Goal: Information Seeking & Learning: Find specific fact

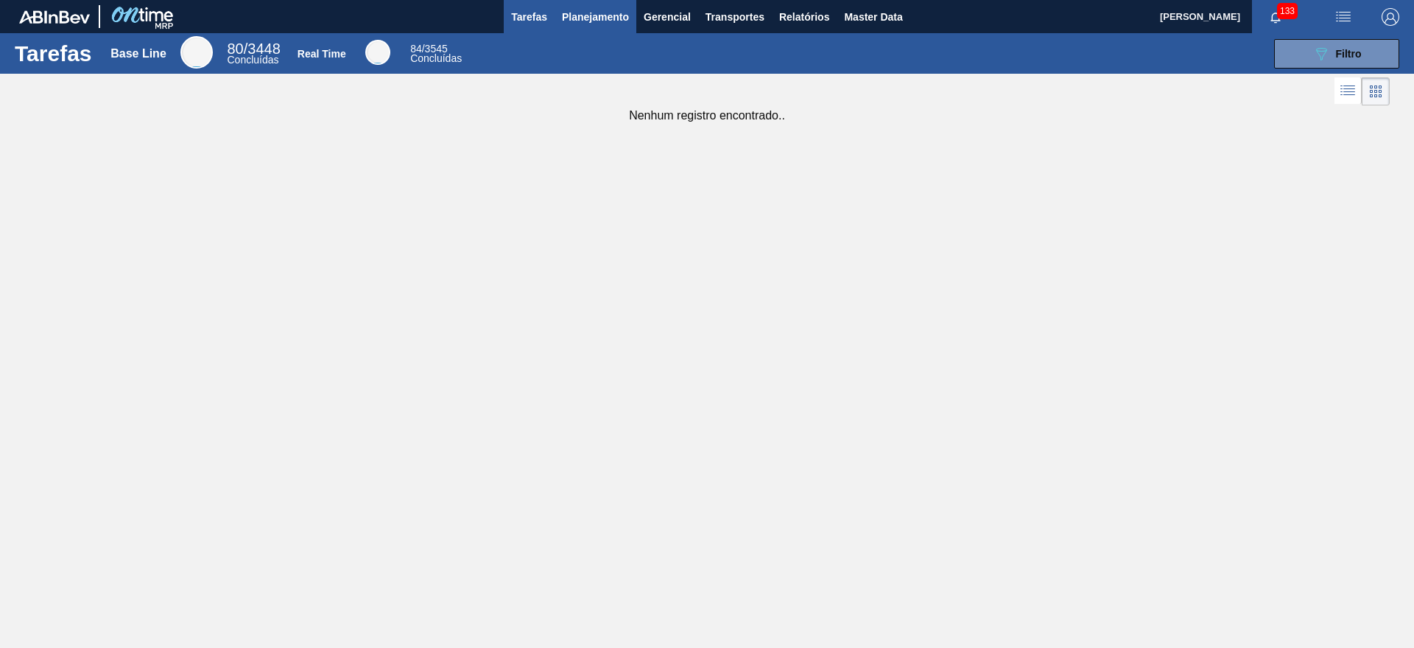
click at [613, 27] on button "Planejamento" at bounding box center [596, 16] width 82 height 33
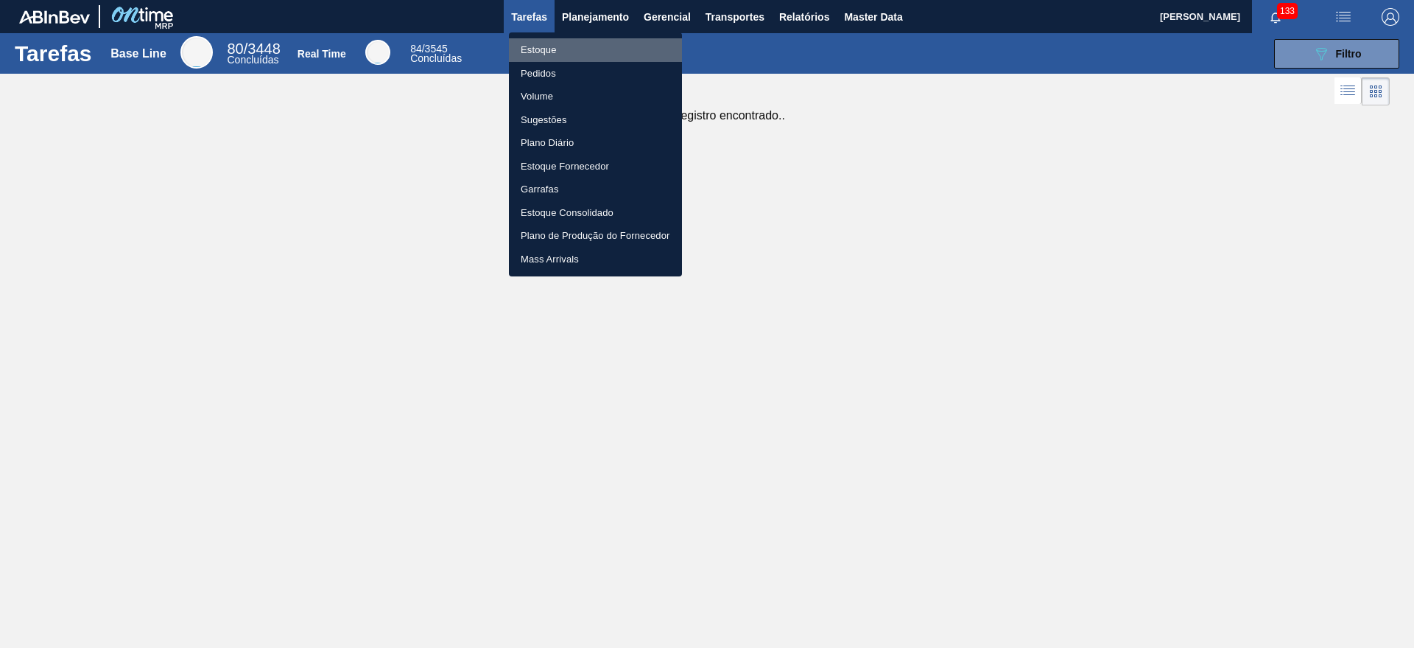
click at [609, 43] on li "Estoque" at bounding box center [595, 50] width 173 height 24
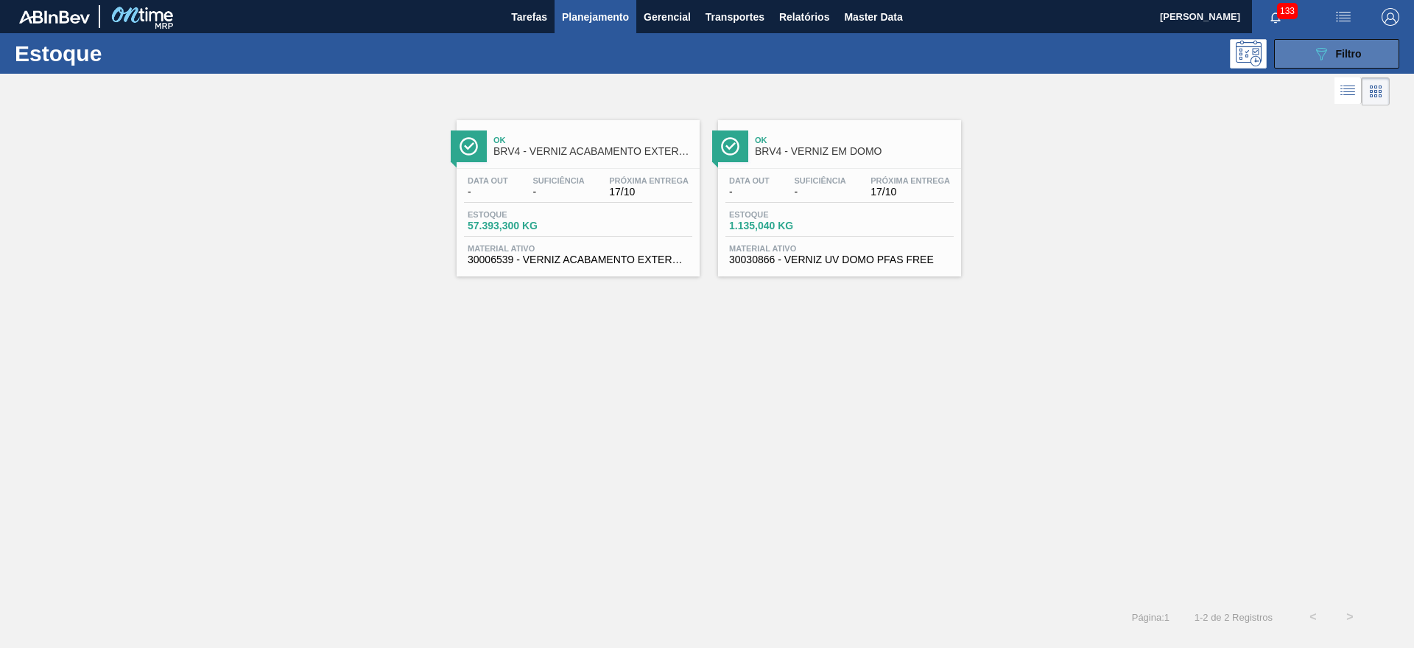
click at [1287, 44] on button "089F7B8B-B2A5-4AFE-B5C0-19BA573D28AC Filtro" at bounding box center [1336, 53] width 125 height 29
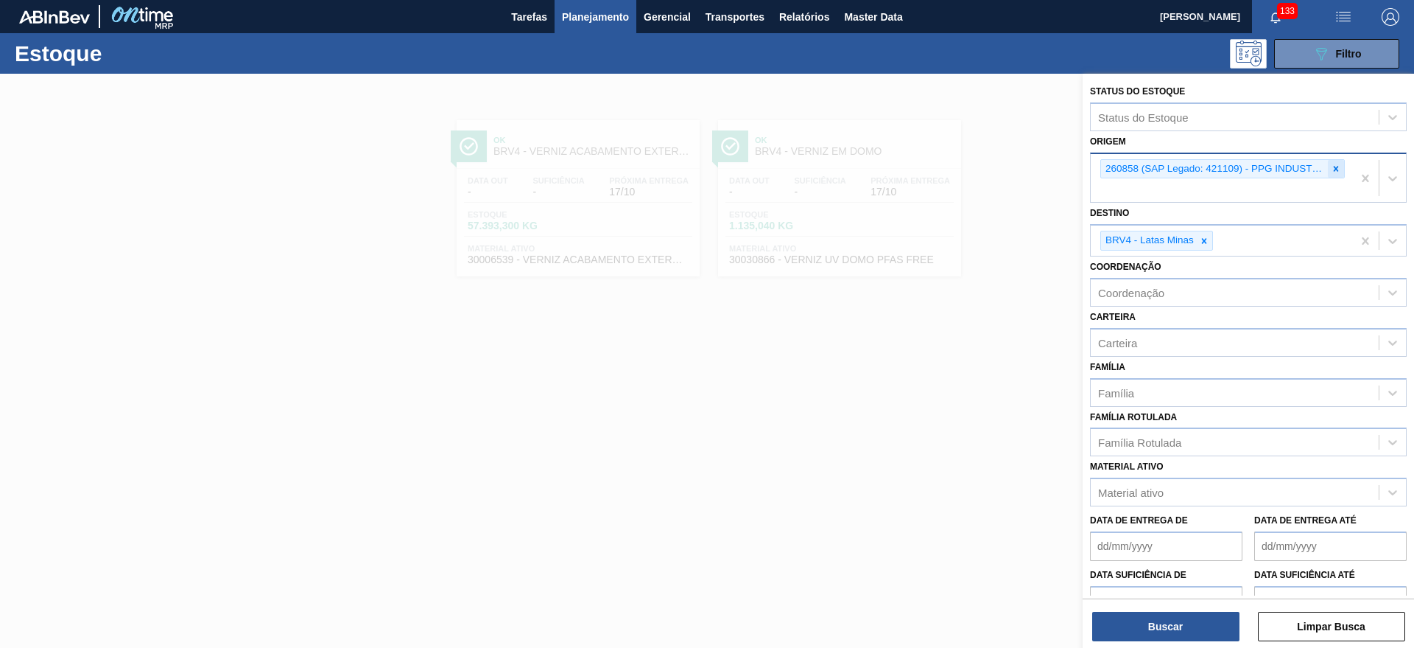
click at [1328, 167] on div at bounding box center [1336, 169] width 16 height 18
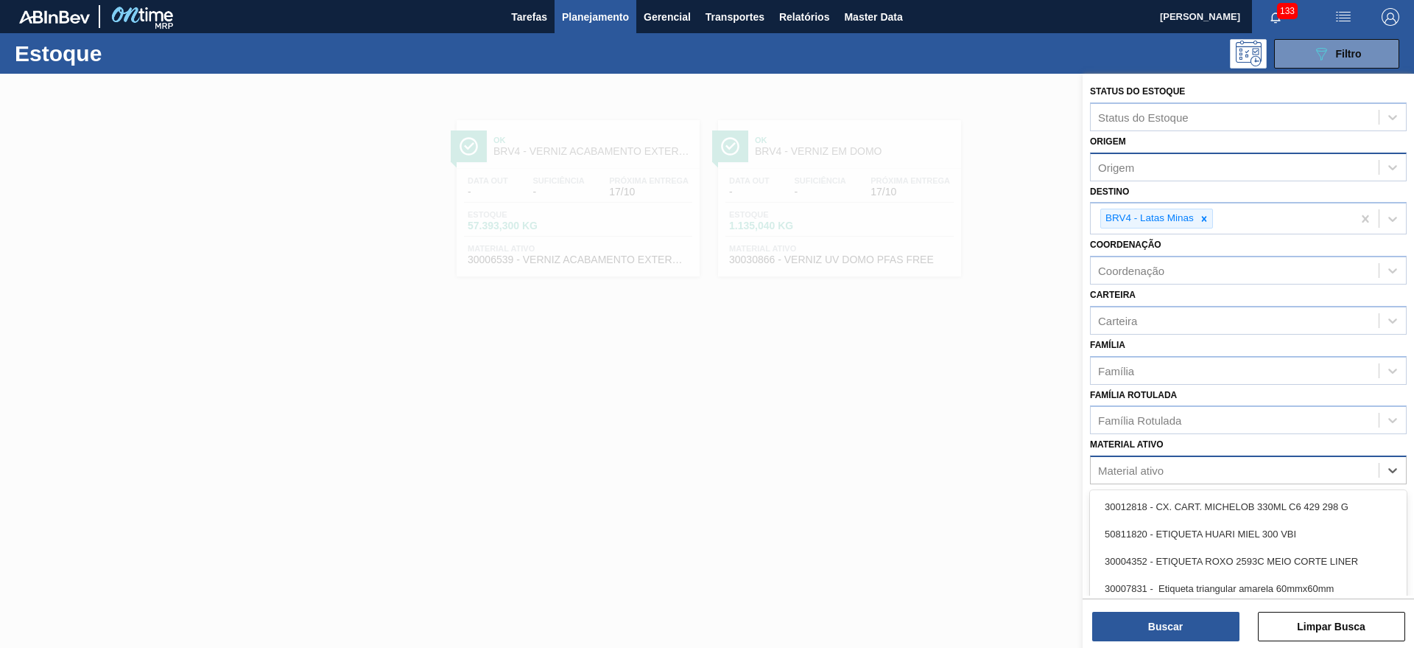
click at [1137, 457] on div "Material ativo" at bounding box center [1248, 469] width 317 height 29
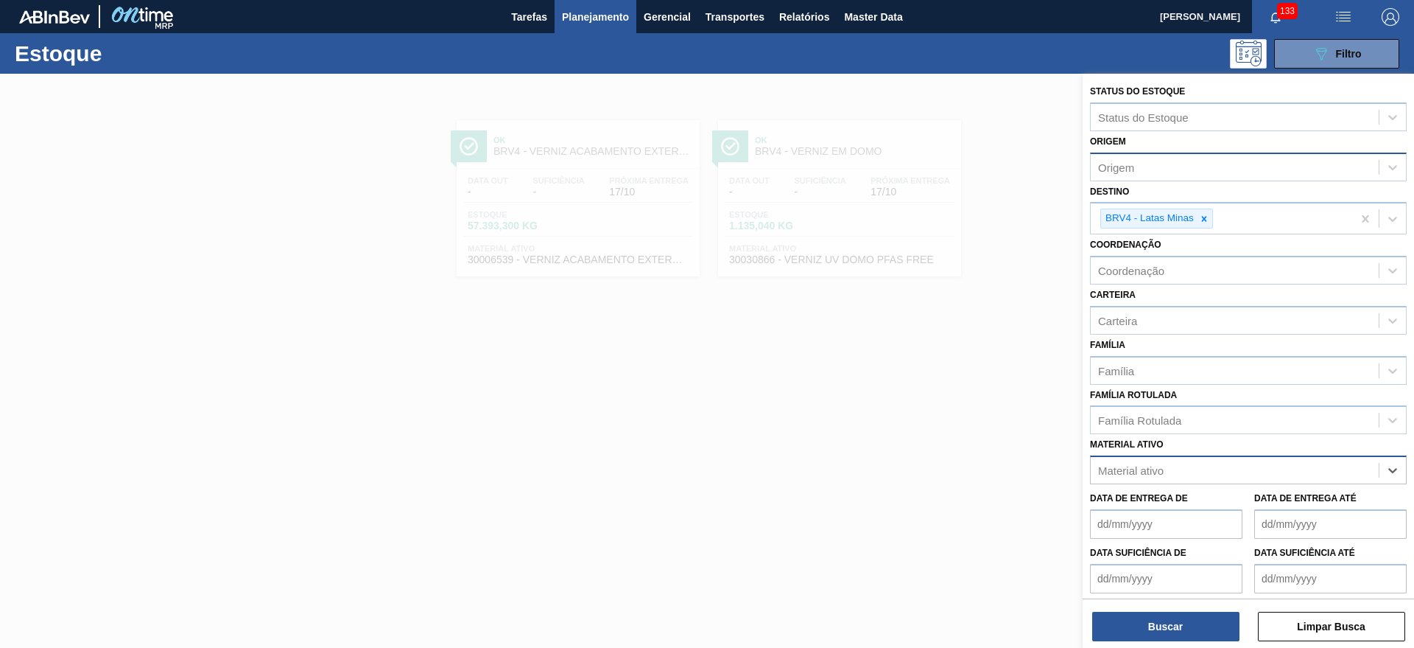
paste ativo "30006209"
type ativo "30006209"
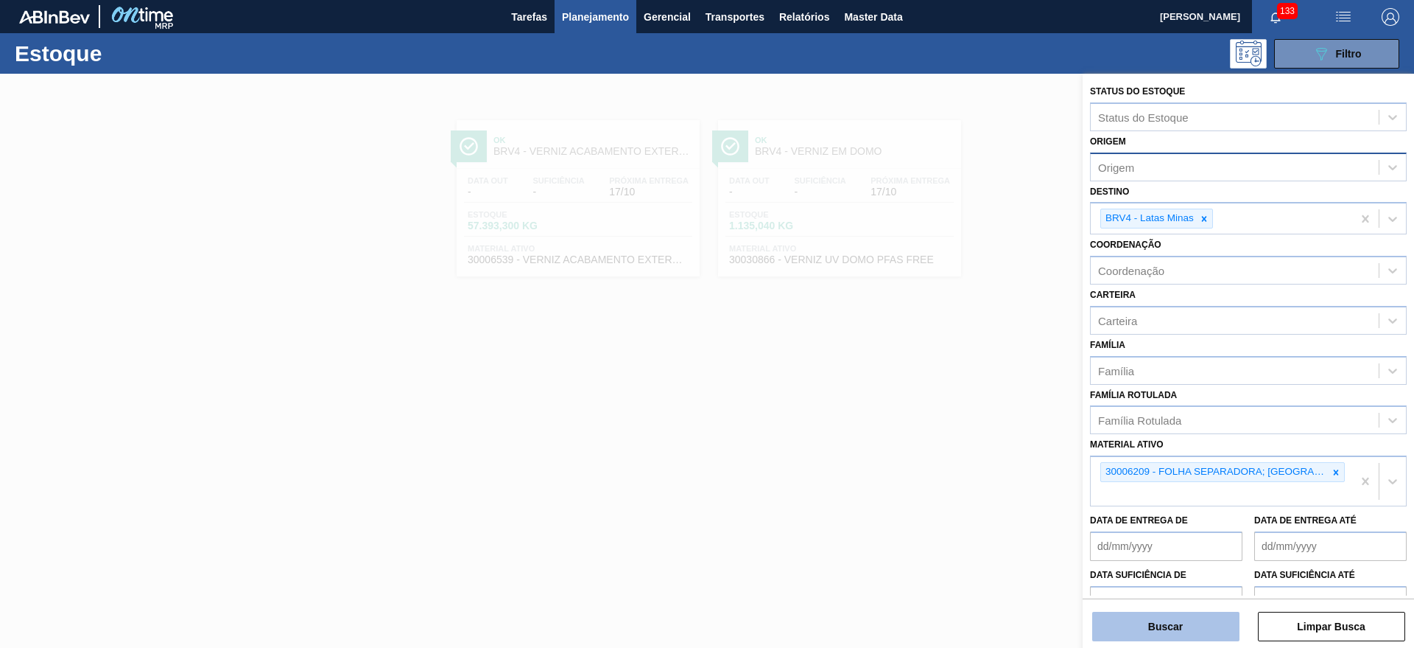
click at [1138, 621] on button "Buscar" at bounding box center [1166, 625] width 147 height 29
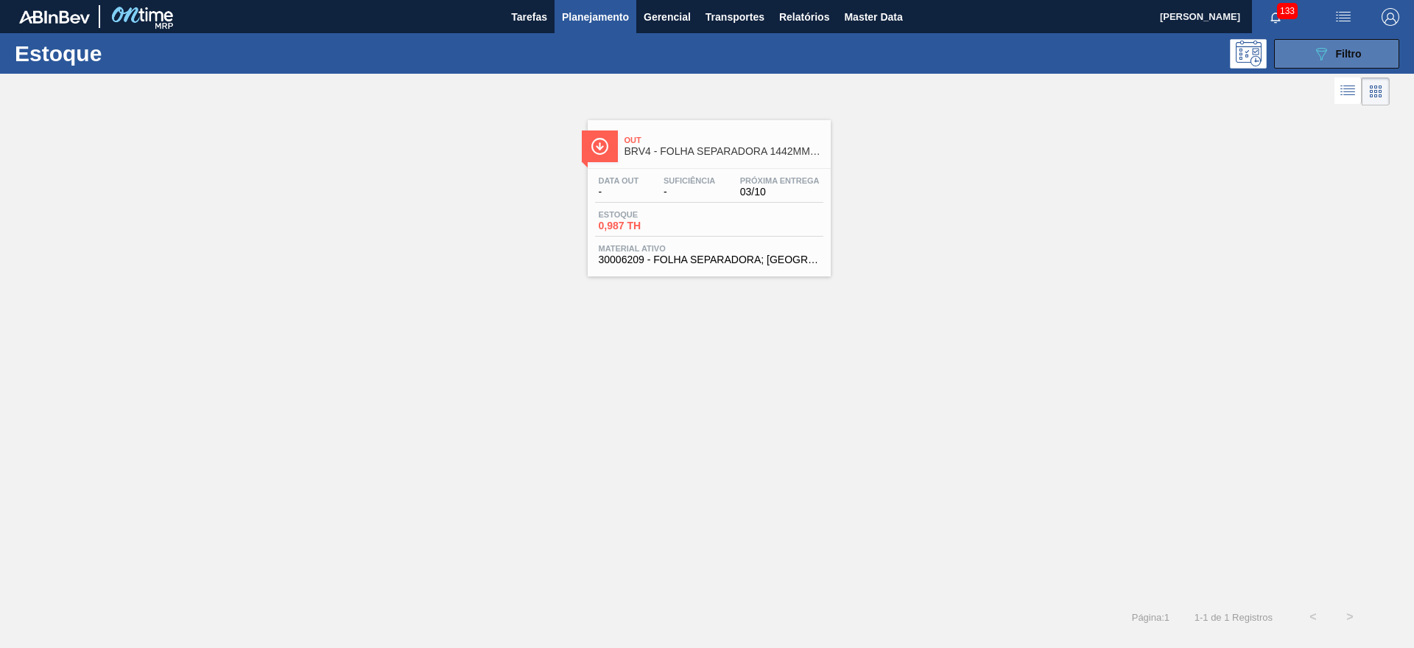
click at [1332, 49] on div "089F7B8B-B2A5-4AFE-B5C0-19BA573D28AC Filtro" at bounding box center [1337, 54] width 49 height 18
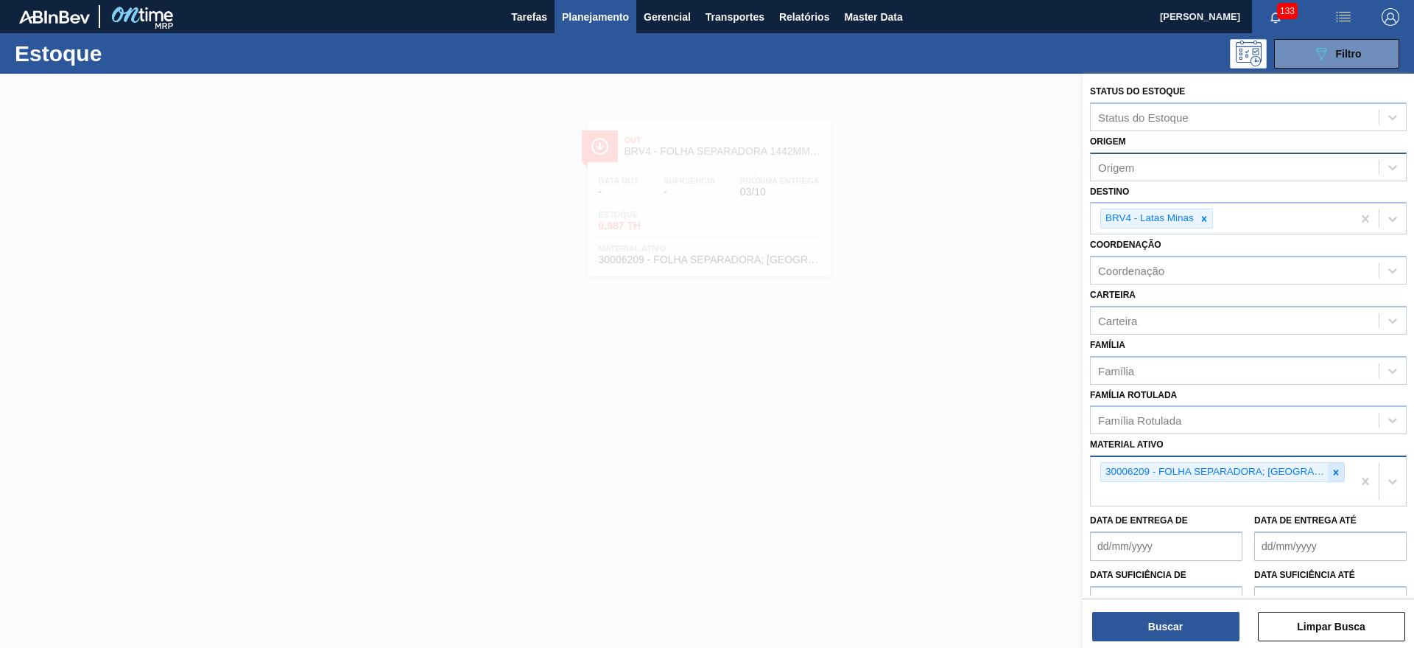
click at [1331, 475] on icon at bounding box center [1336, 472] width 10 height 10
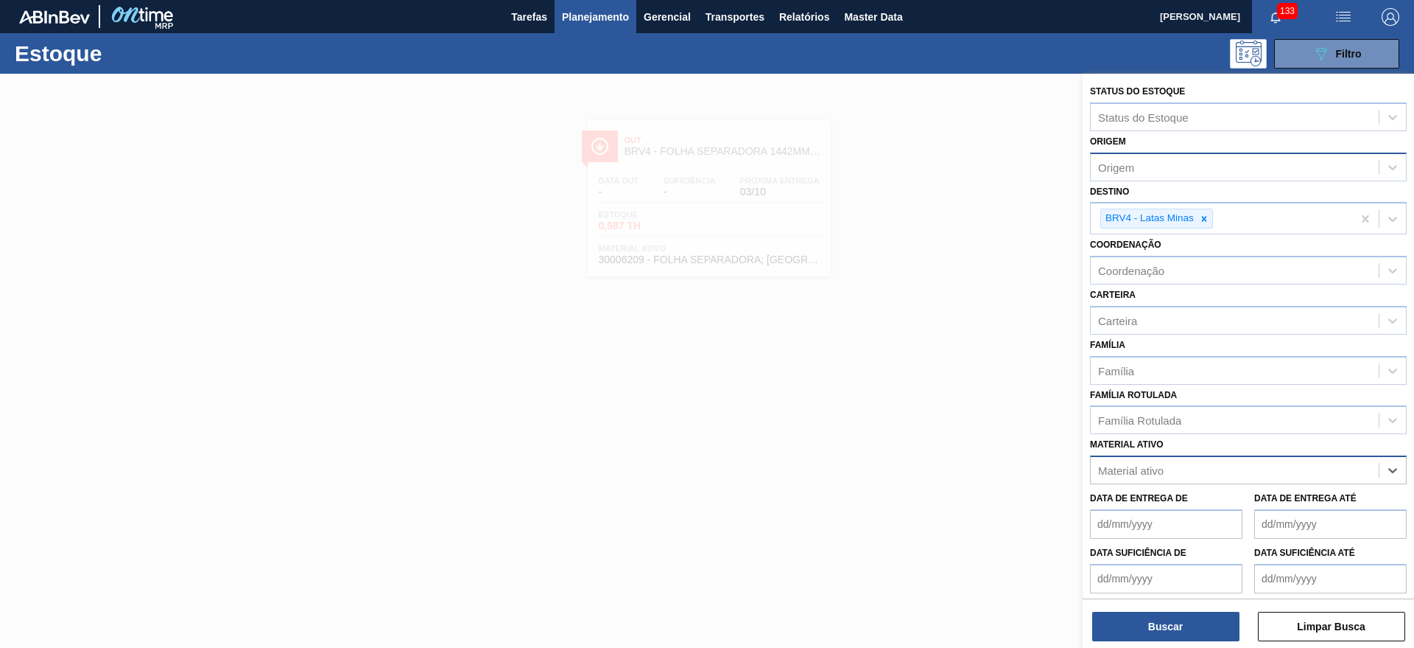
click at [1192, 163] on div "Origem" at bounding box center [1235, 166] width 288 height 21
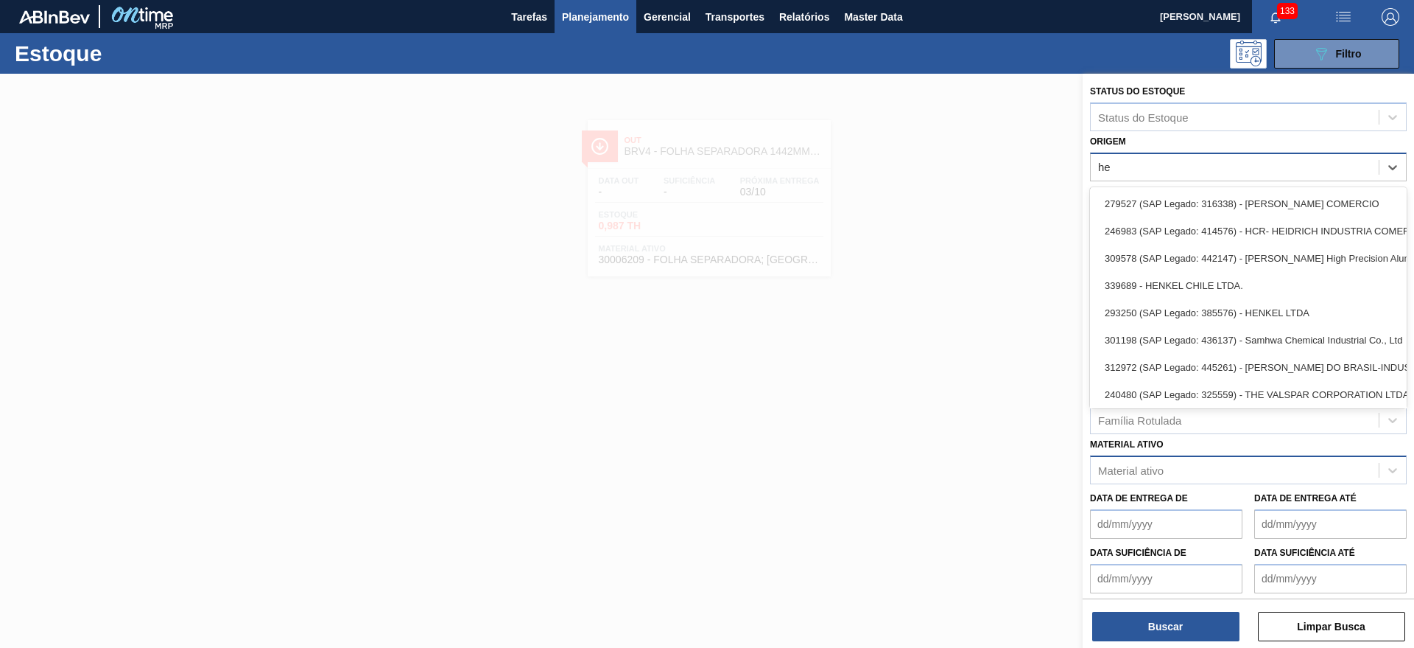
type input "hen"
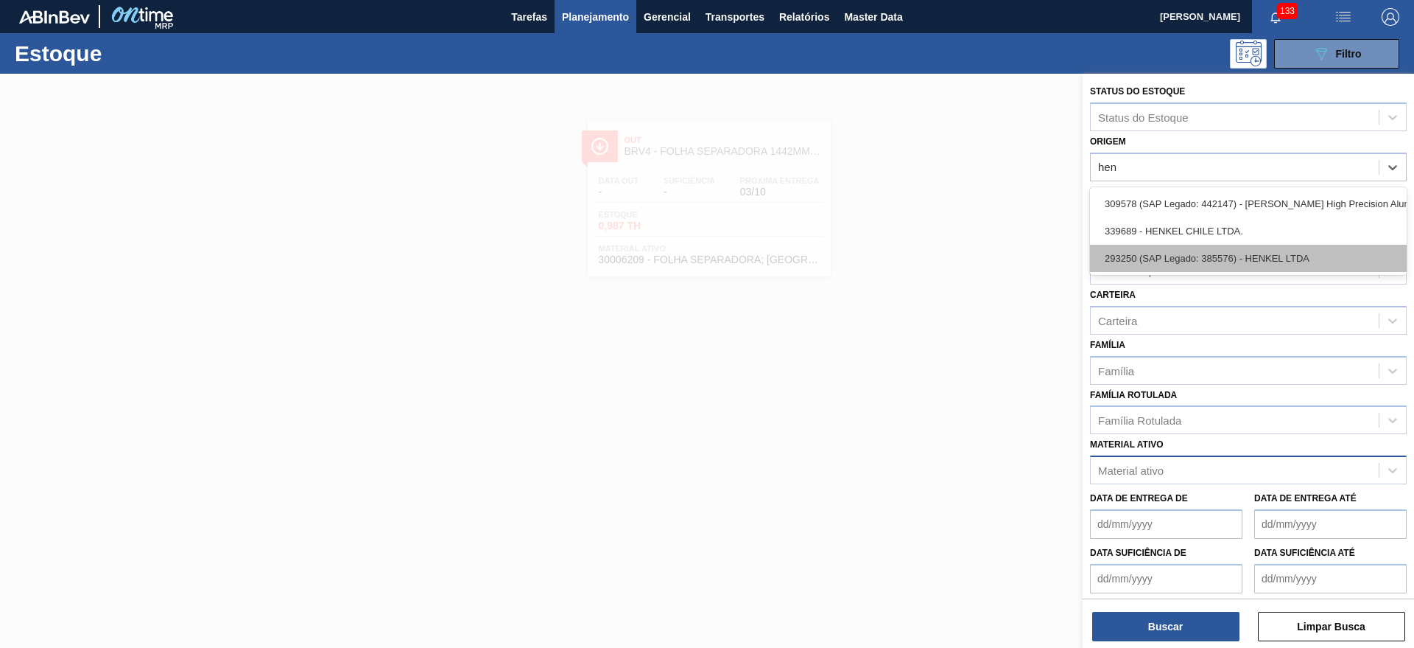
click at [1282, 250] on div "293250 (SAP Legado: 385576) - HENKEL LTDA" at bounding box center [1248, 258] width 317 height 27
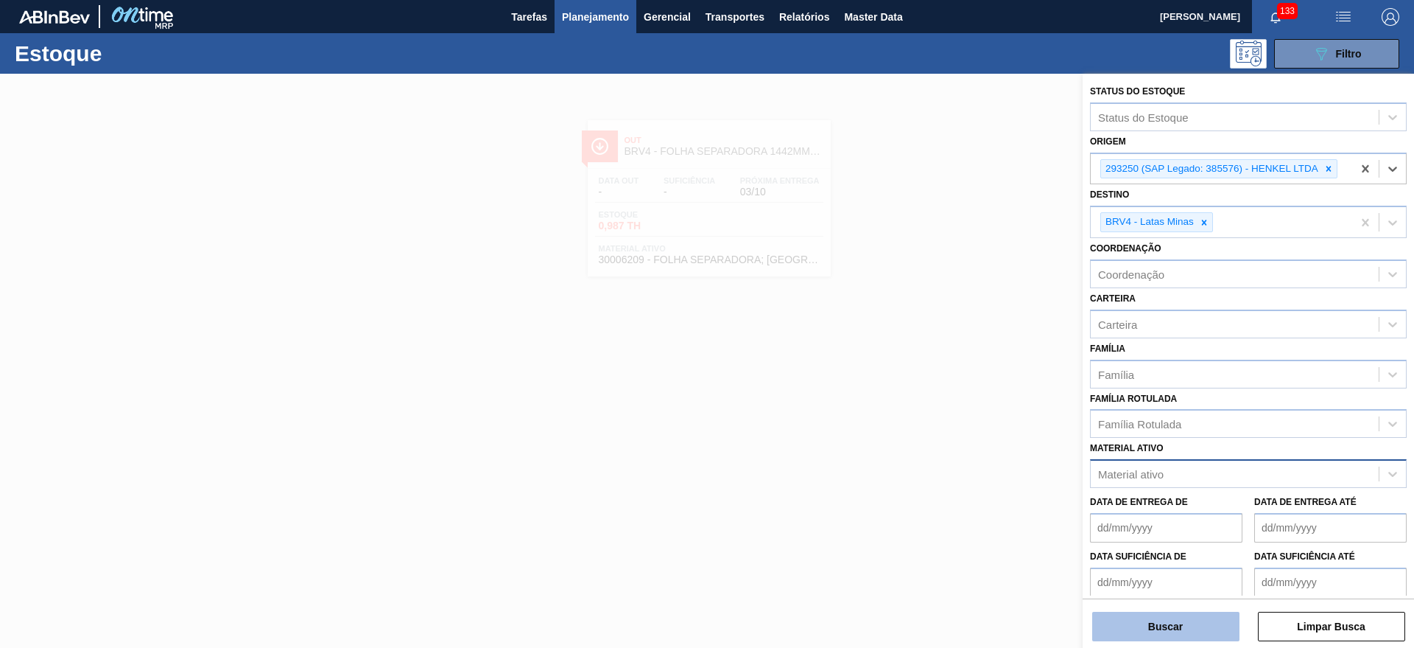
click at [1186, 627] on button "Buscar" at bounding box center [1166, 625] width 147 height 29
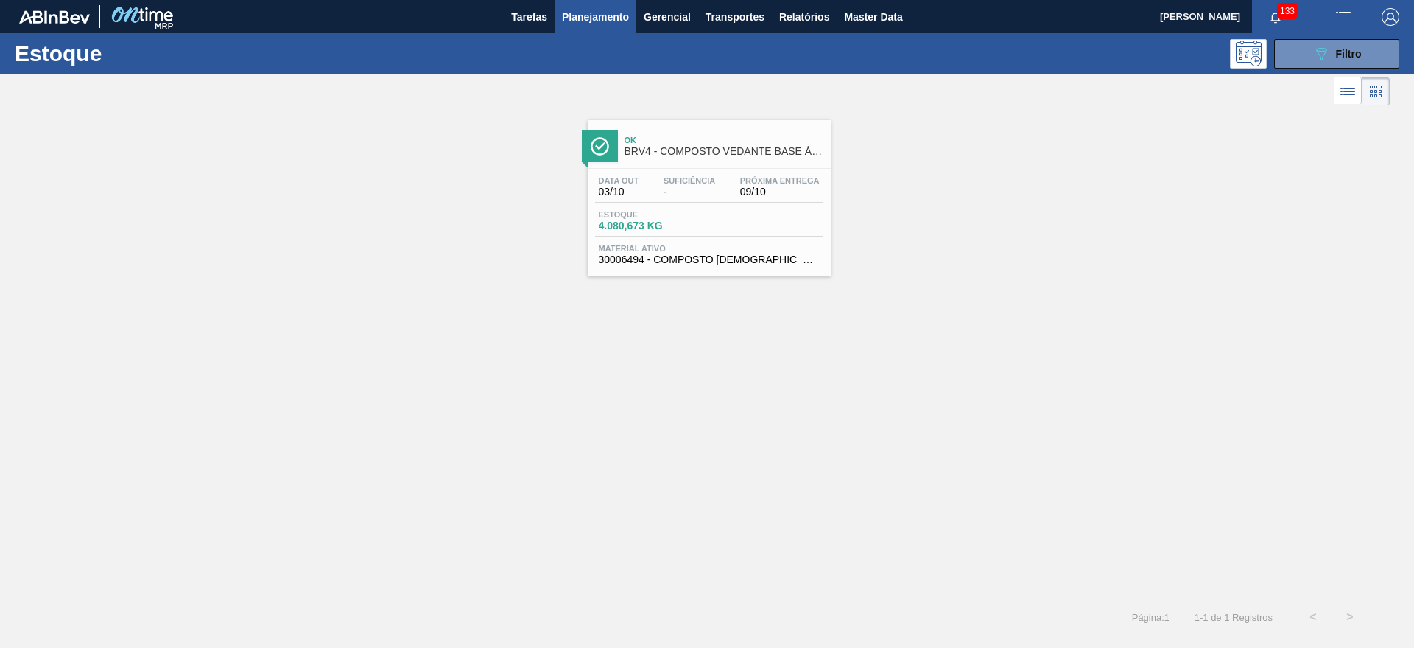
click at [732, 164] on div "Ok BRV4 - COMPOSTO VEDANTE BASE ÁGUA Data out 03/10 Suficiência - Próxima Entre…" at bounding box center [709, 198] width 243 height 156
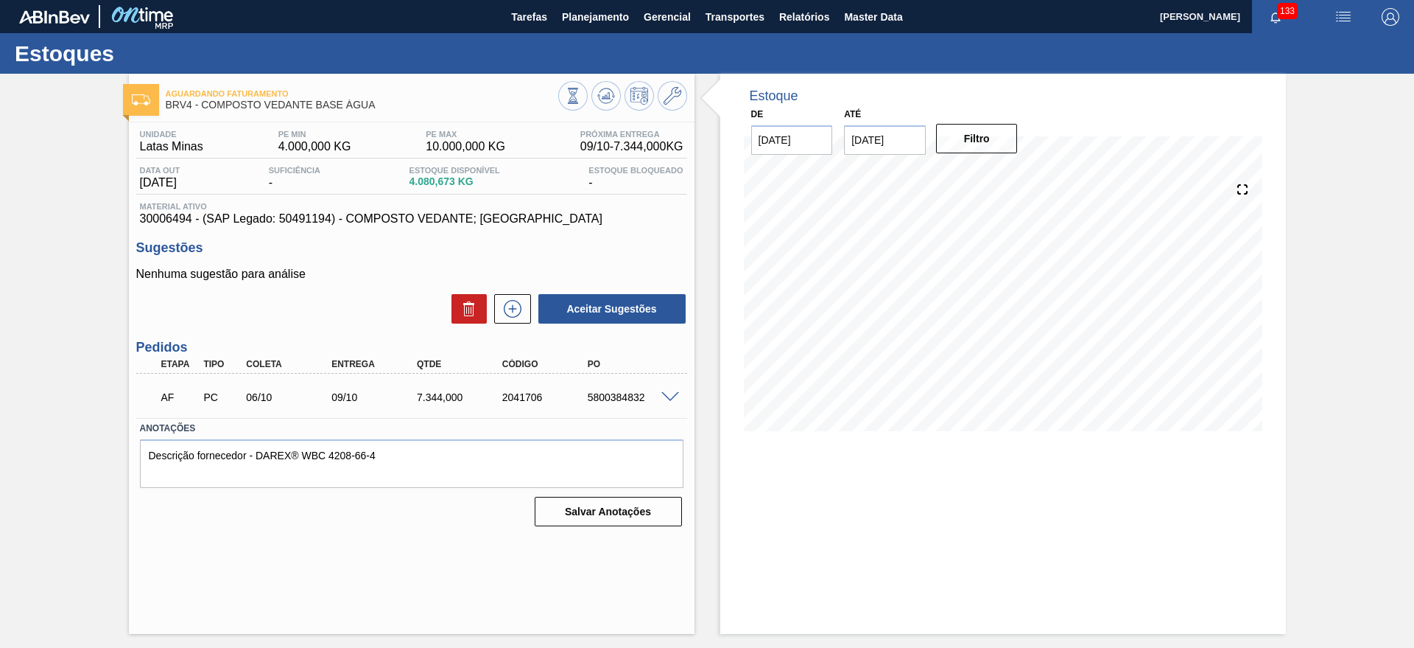
click at [609, 402] on div "5800384832" at bounding box center [632, 397] width 96 height 12
copy div "5800384832"
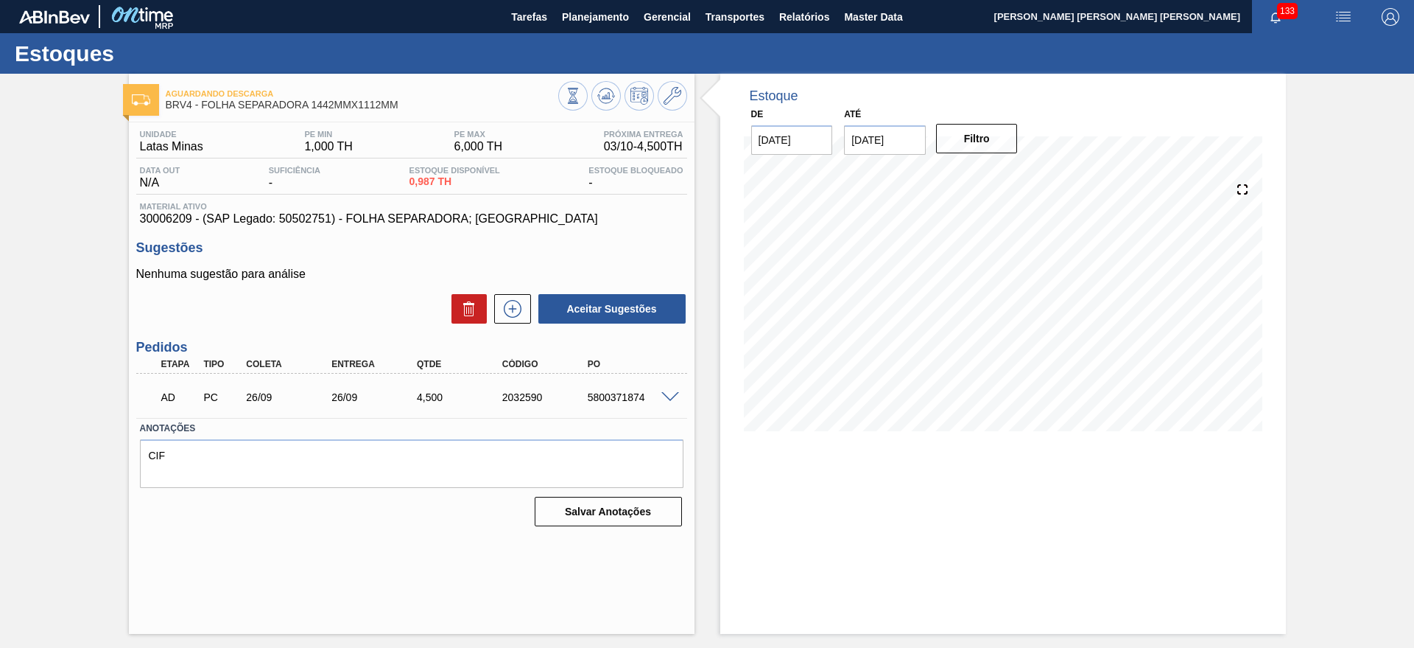
click at [671, 392] on span at bounding box center [671, 397] width 18 height 11
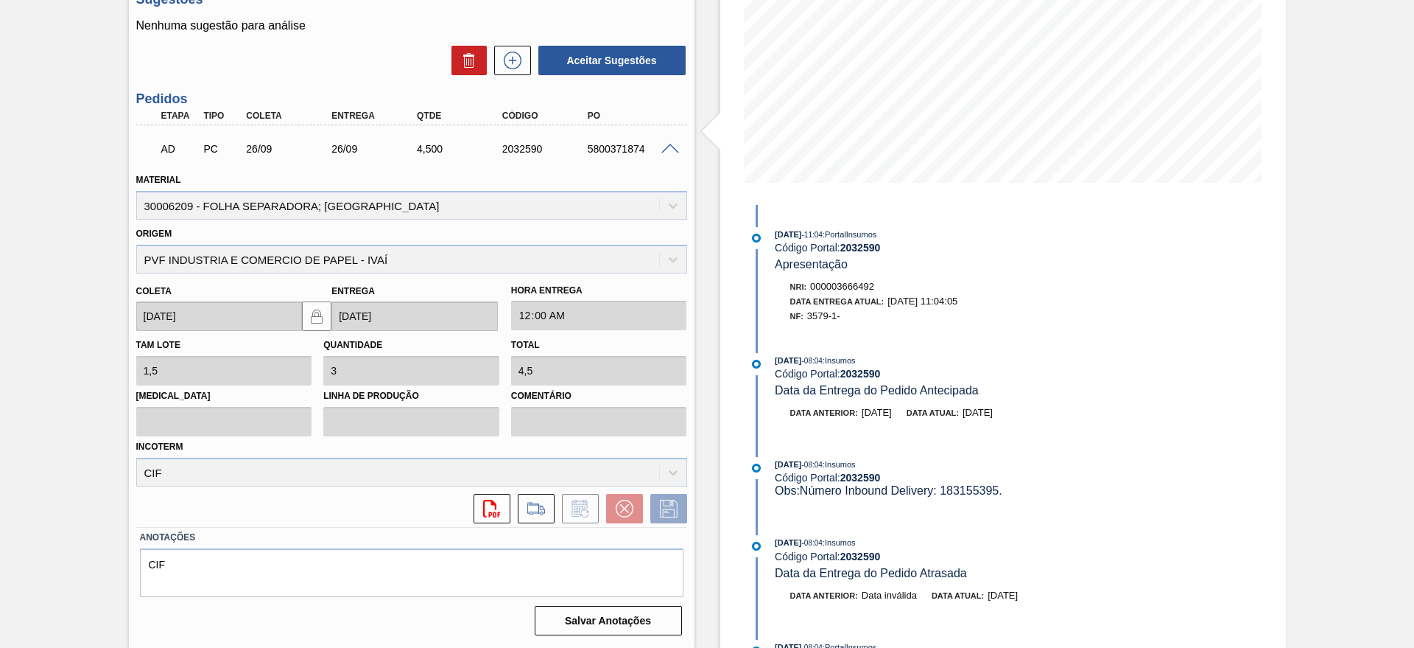
click at [598, 152] on div "5800371874" at bounding box center [632, 149] width 96 height 12
copy div "5800371874"
click at [675, 144] on span at bounding box center [671, 149] width 18 height 11
